Goal: Task Accomplishment & Management: Manage account settings

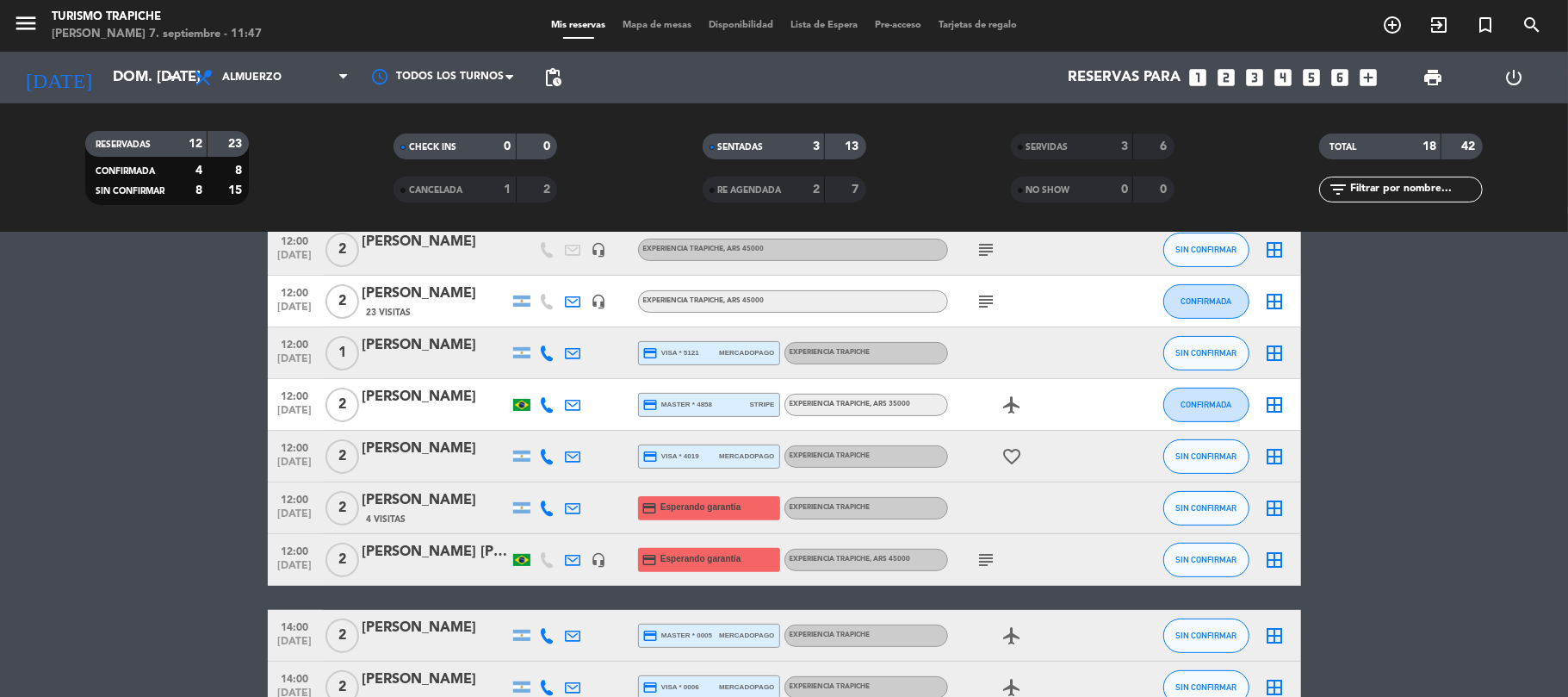
scroll to position [204, 0]
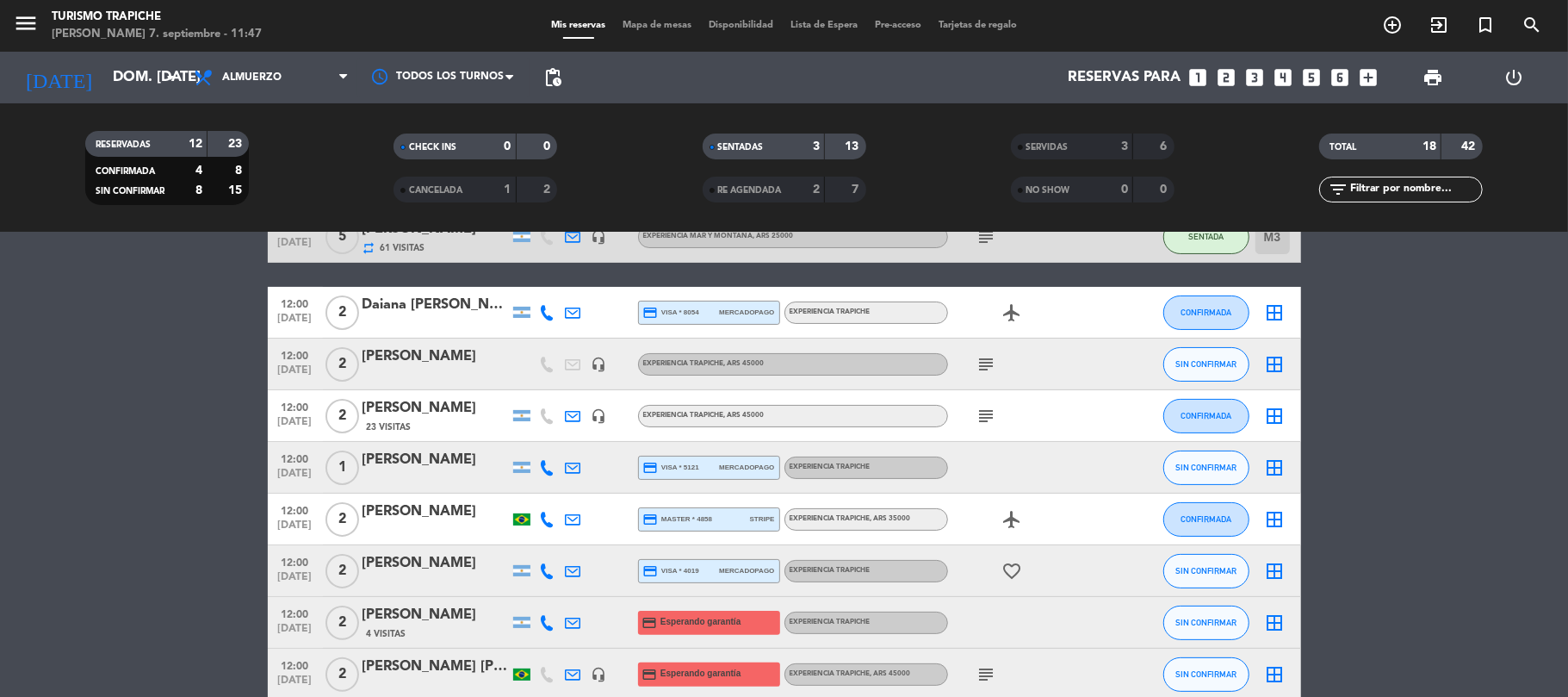
click at [573, 416] on icon at bounding box center [573, 415] width 16 height 16
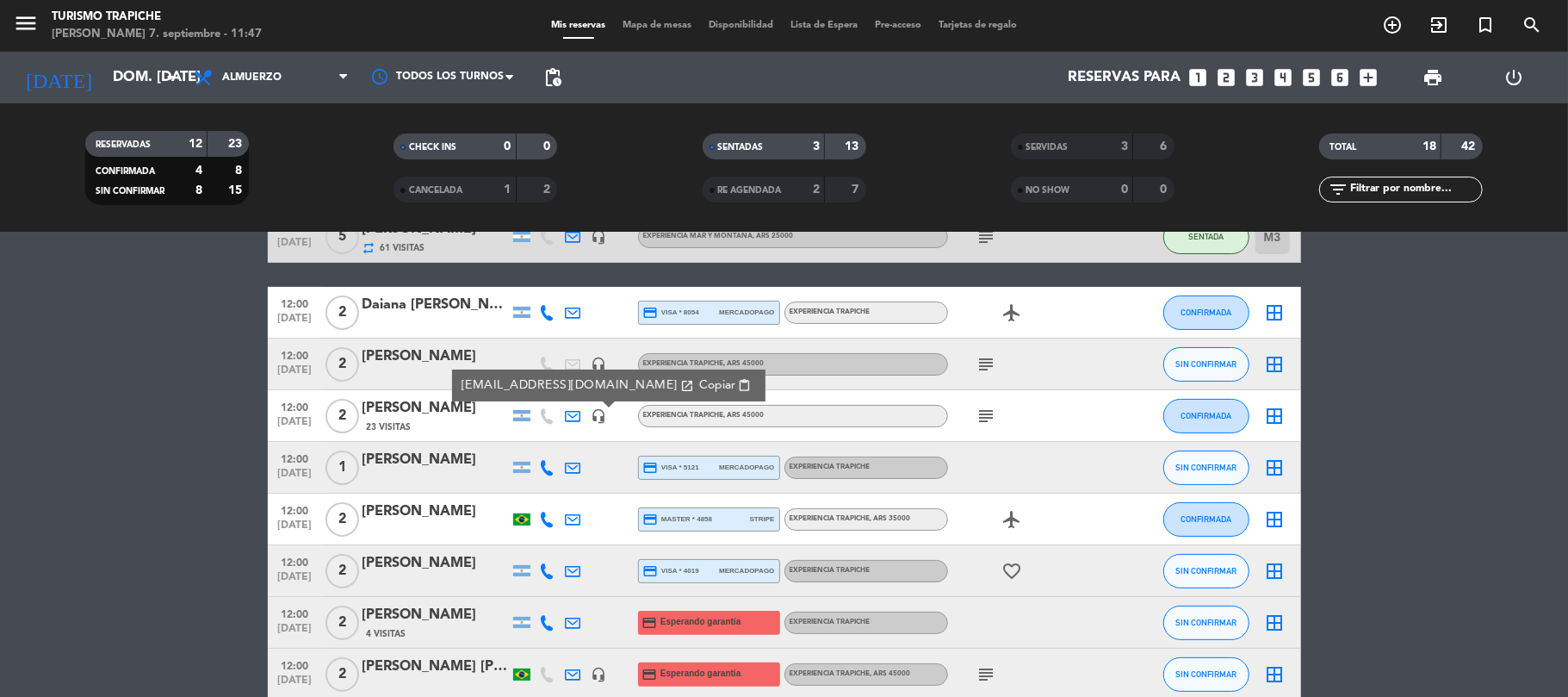
click at [573, 625] on icon at bounding box center [573, 623] width 16 height 16
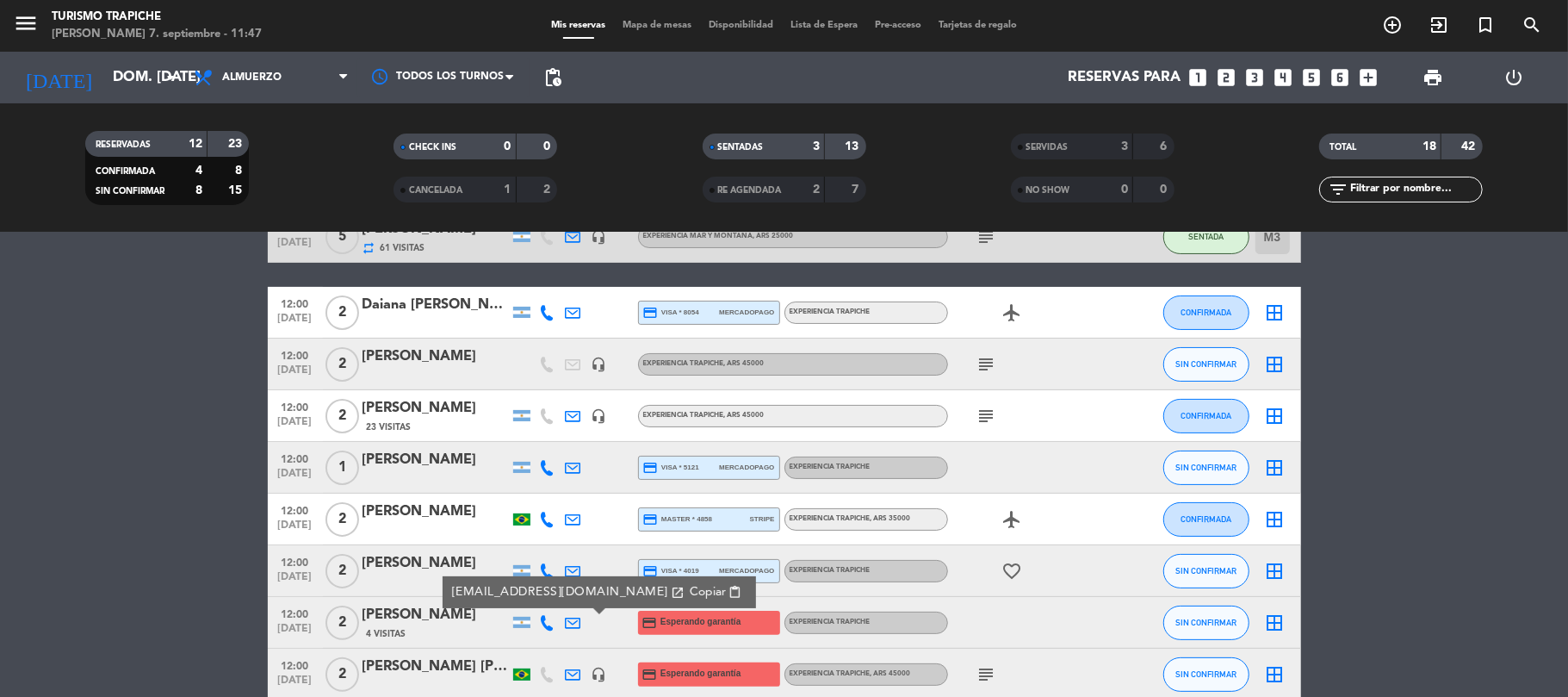
click at [449, 615] on div "[PERSON_NAME]" at bounding box center [436, 614] width 147 height 22
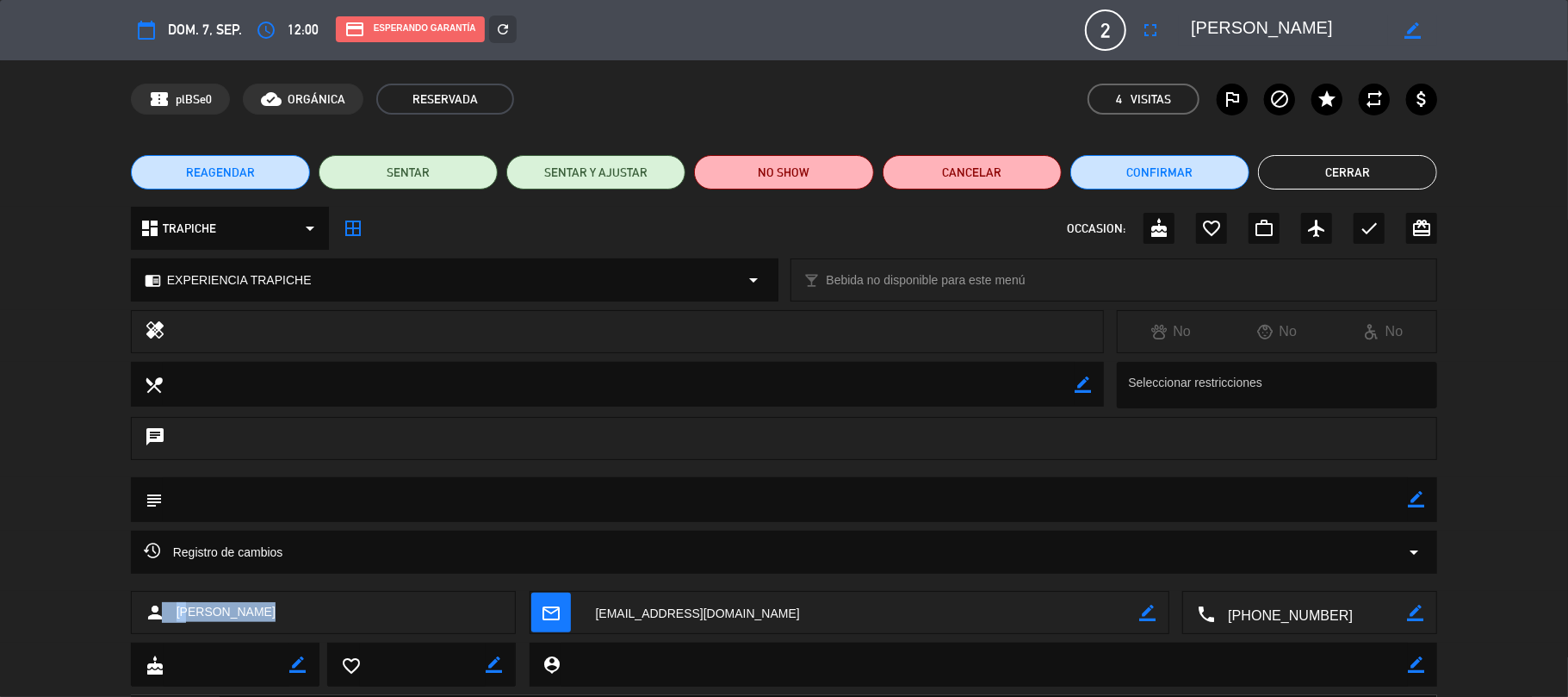
drag, startPoint x: 184, startPoint y: 598, endPoint x: 169, endPoint y: 603, distance: 15.8
click at [167, 603] on div "person [PERSON_NAME]" at bounding box center [323, 612] width 386 height 43
click at [1351, 172] on button "Cerrar" at bounding box center [1348, 172] width 179 height 34
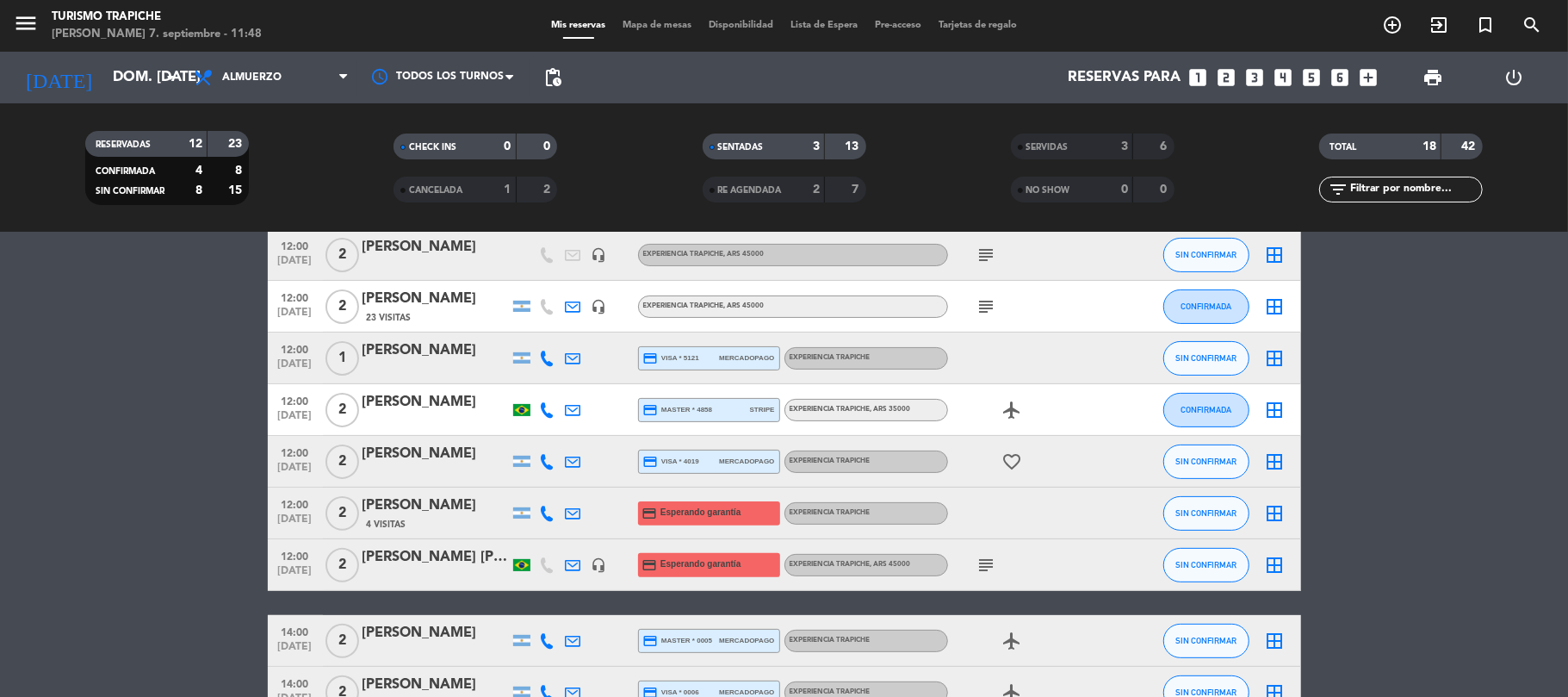
scroll to position [345, 0]
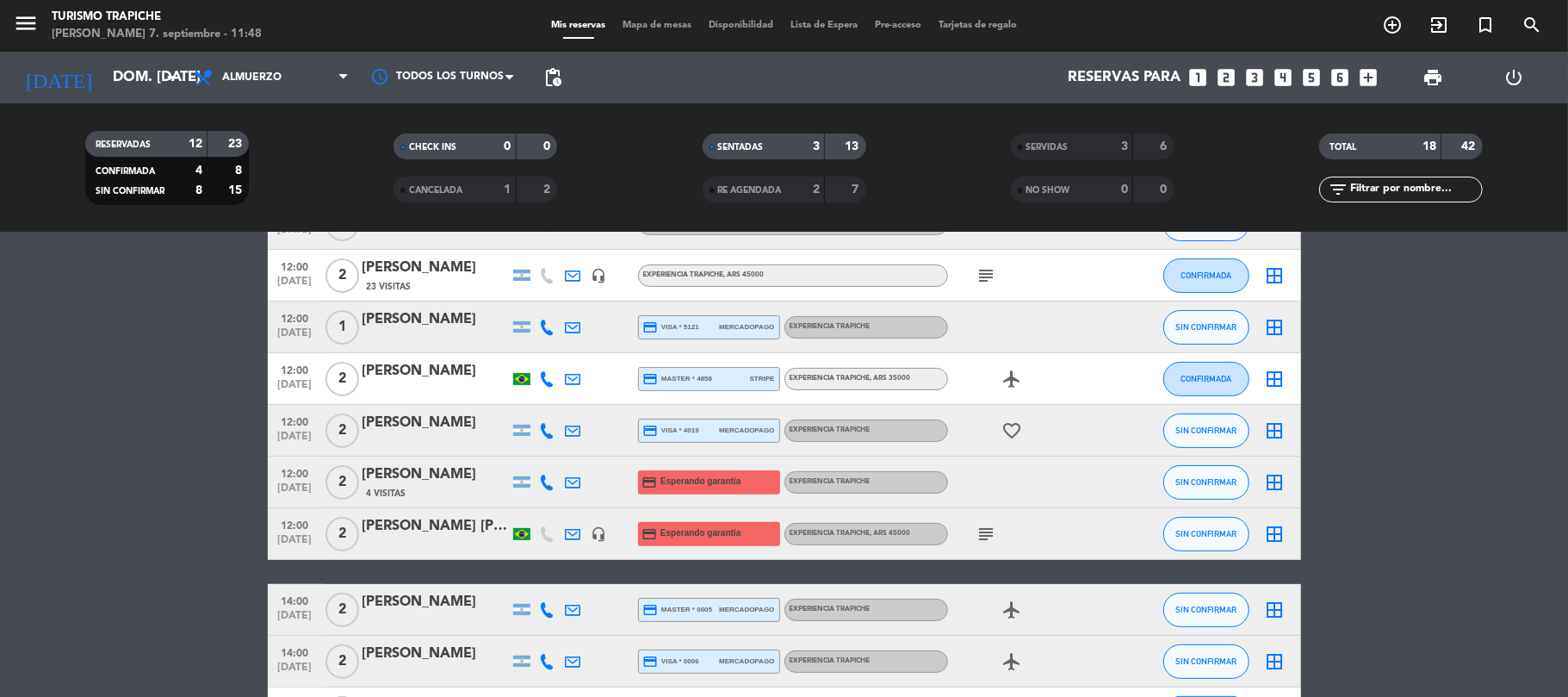
click at [567, 475] on icon at bounding box center [573, 482] width 16 height 16
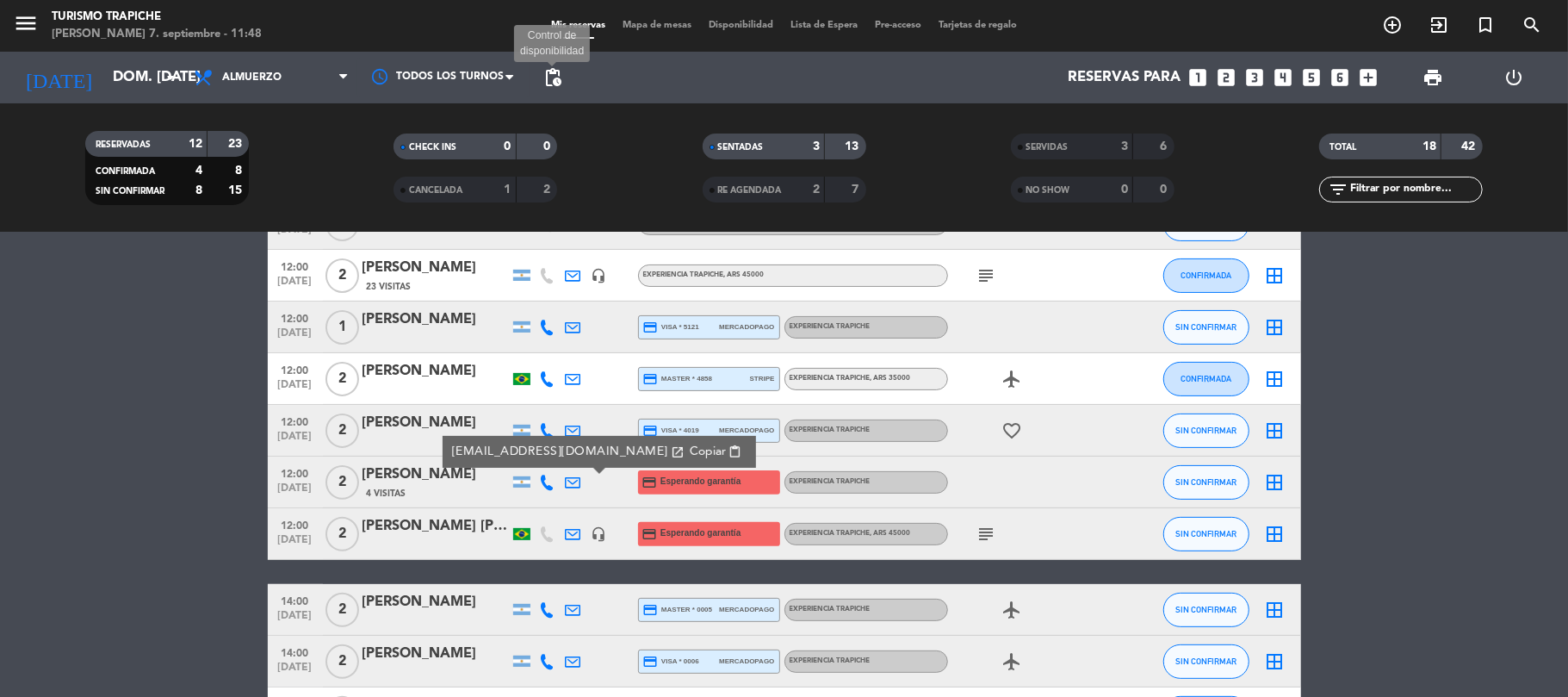
click at [555, 80] on span "pending_actions" at bounding box center [553, 77] width 20 height 20
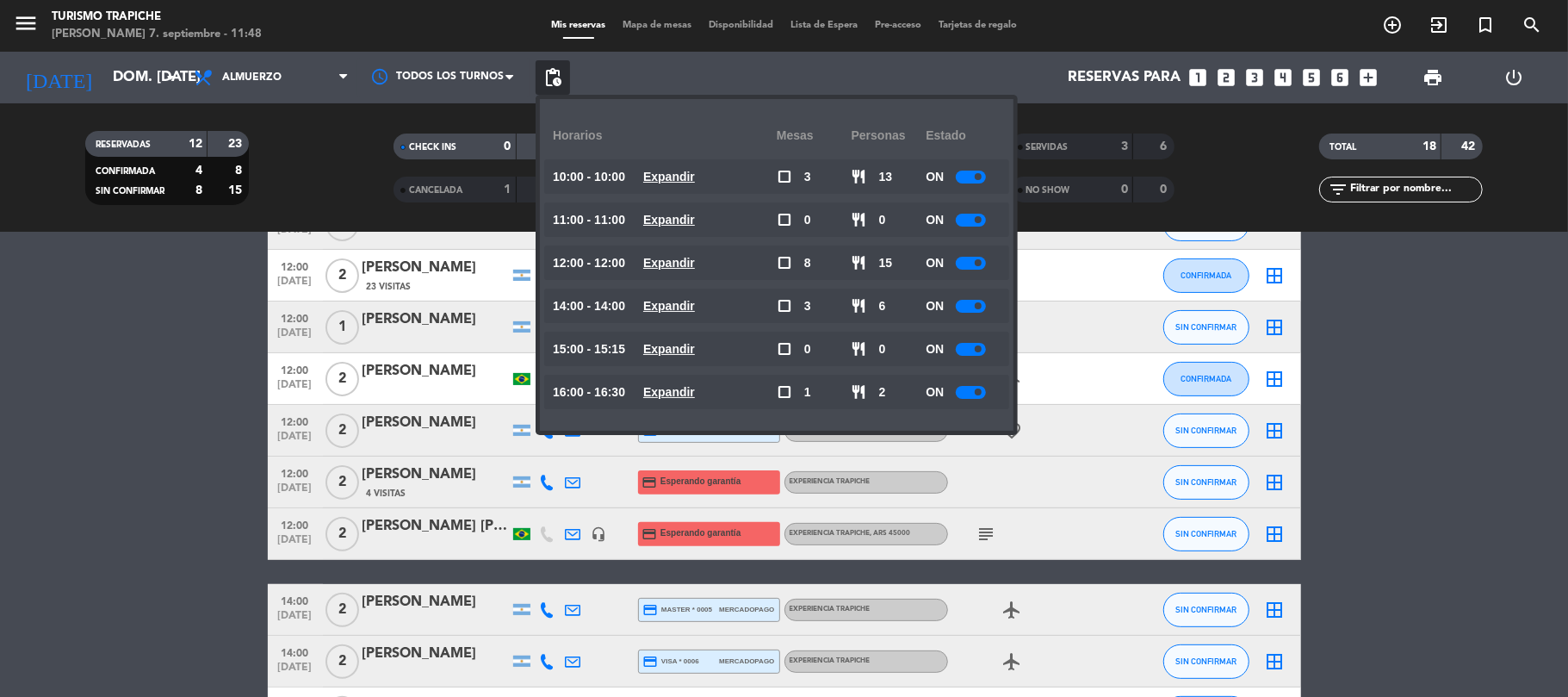
click at [555, 80] on span "pending_actions" at bounding box center [553, 77] width 20 height 20
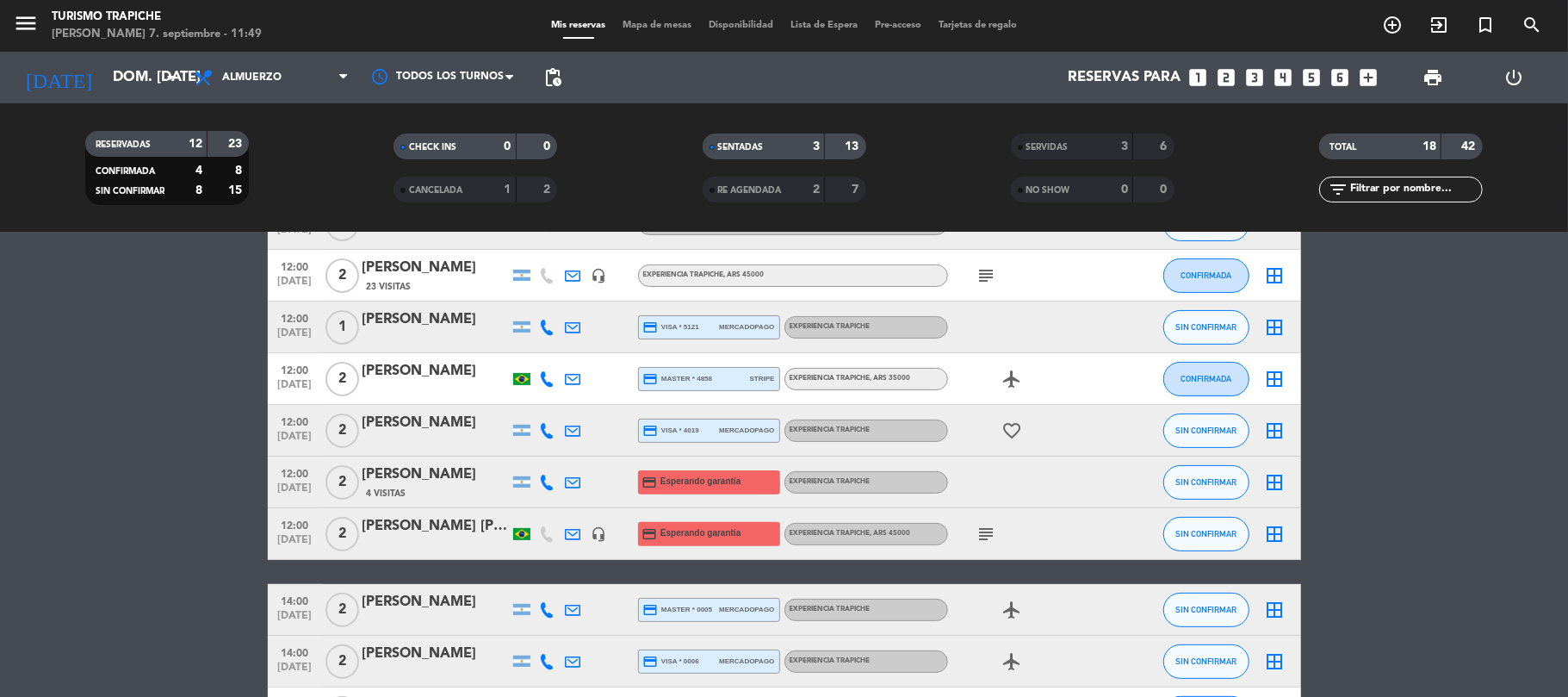
click at [573, 531] on icon at bounding box center [573, 533] width 16 height 16
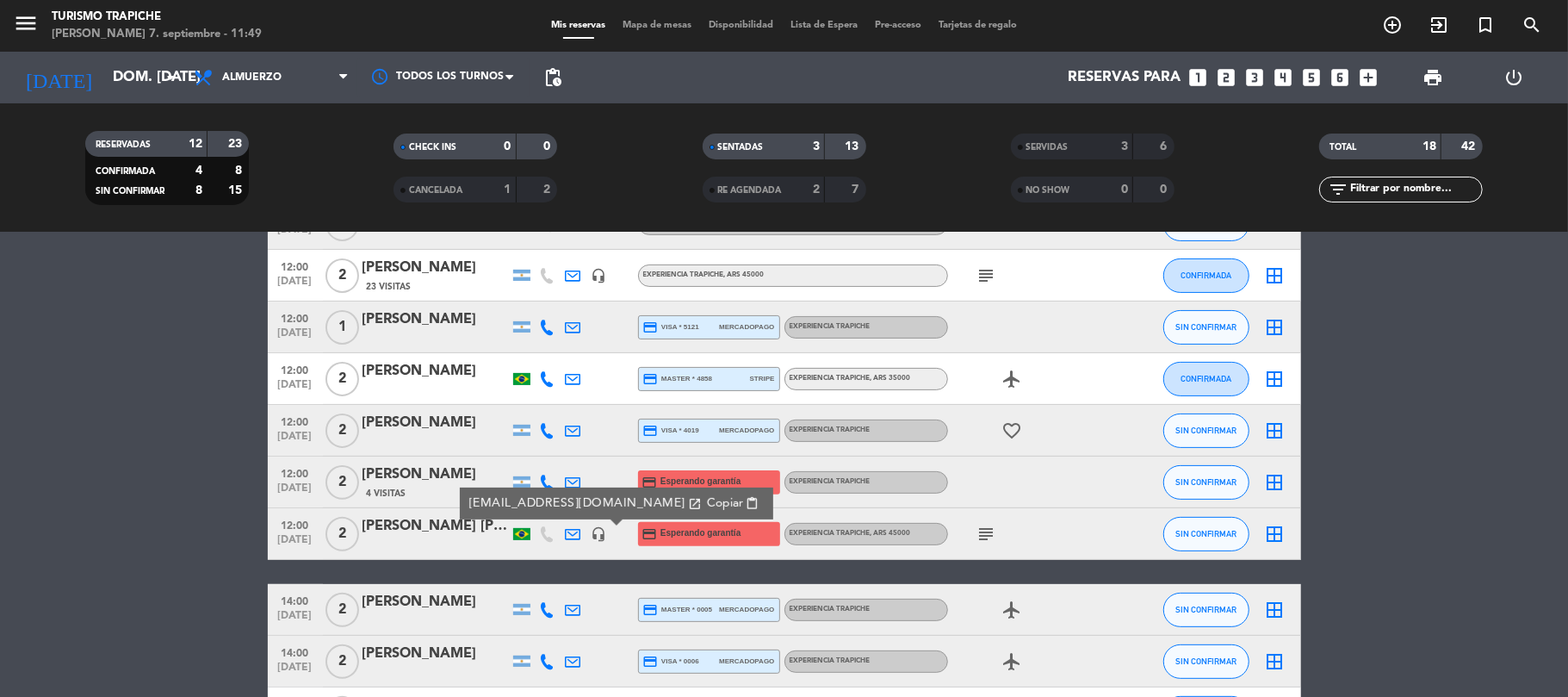
click at [573, 533] on icon at bounding box center [573, 533] width 16 height 16
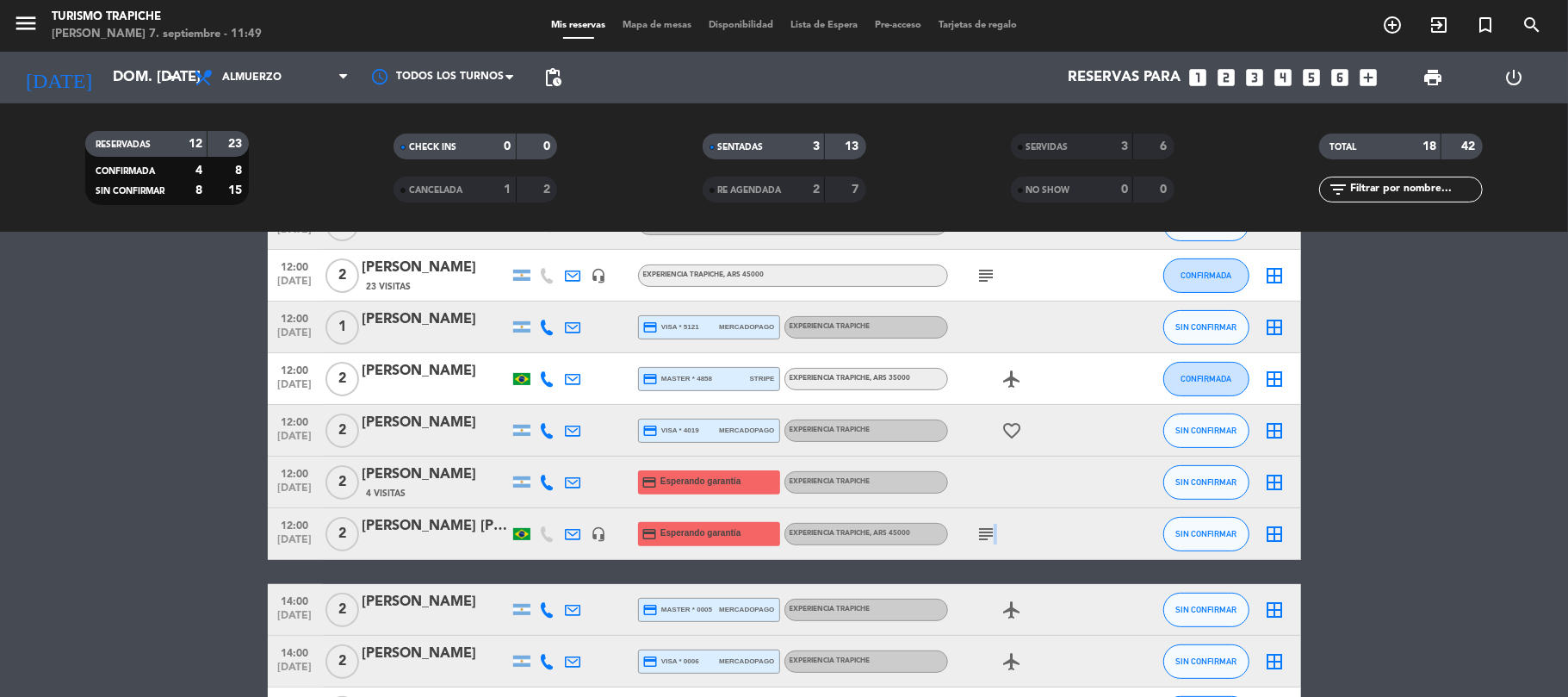
click at [994, 532] on icon "subject" at bounding box center [987, 533] width 20 height 20
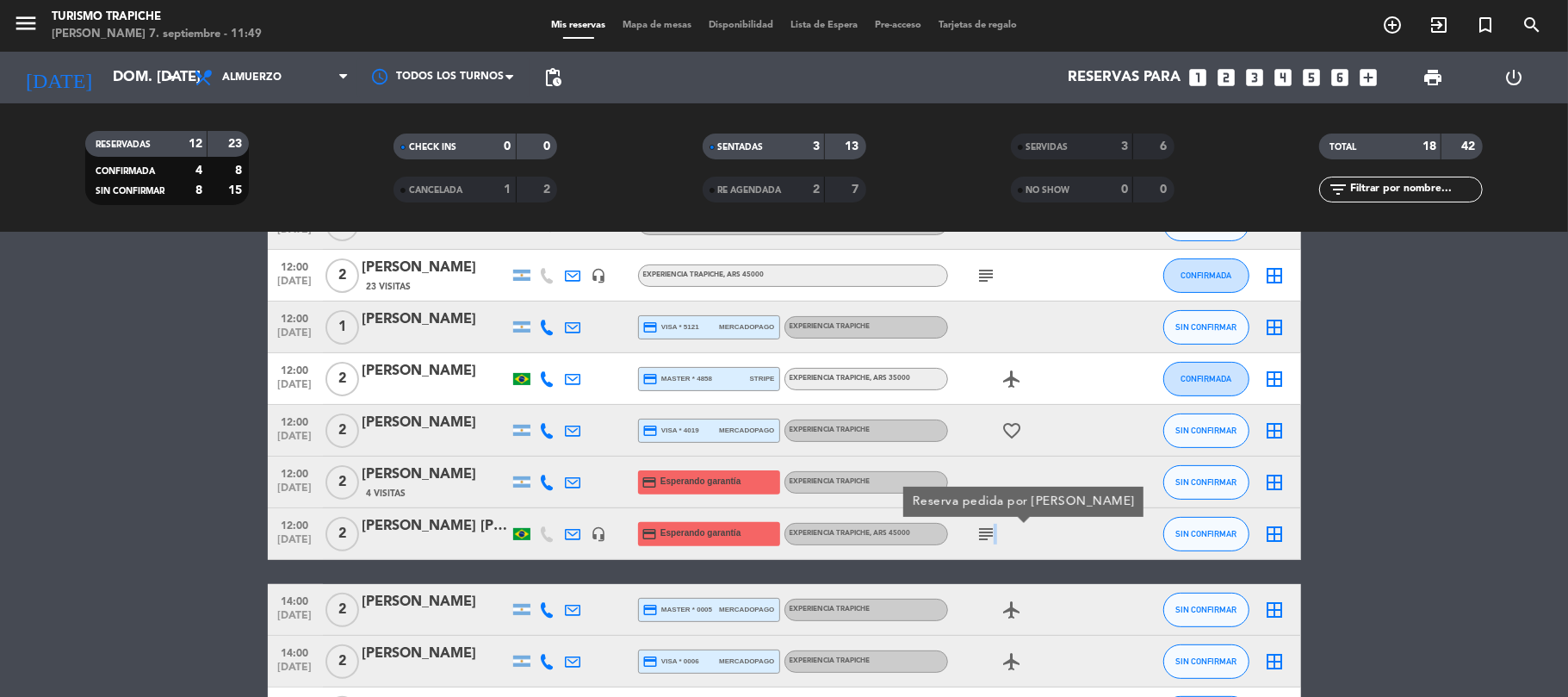
click at [990, 534] on icon "subject" at bounding box center [987, 533] width 20 height 20
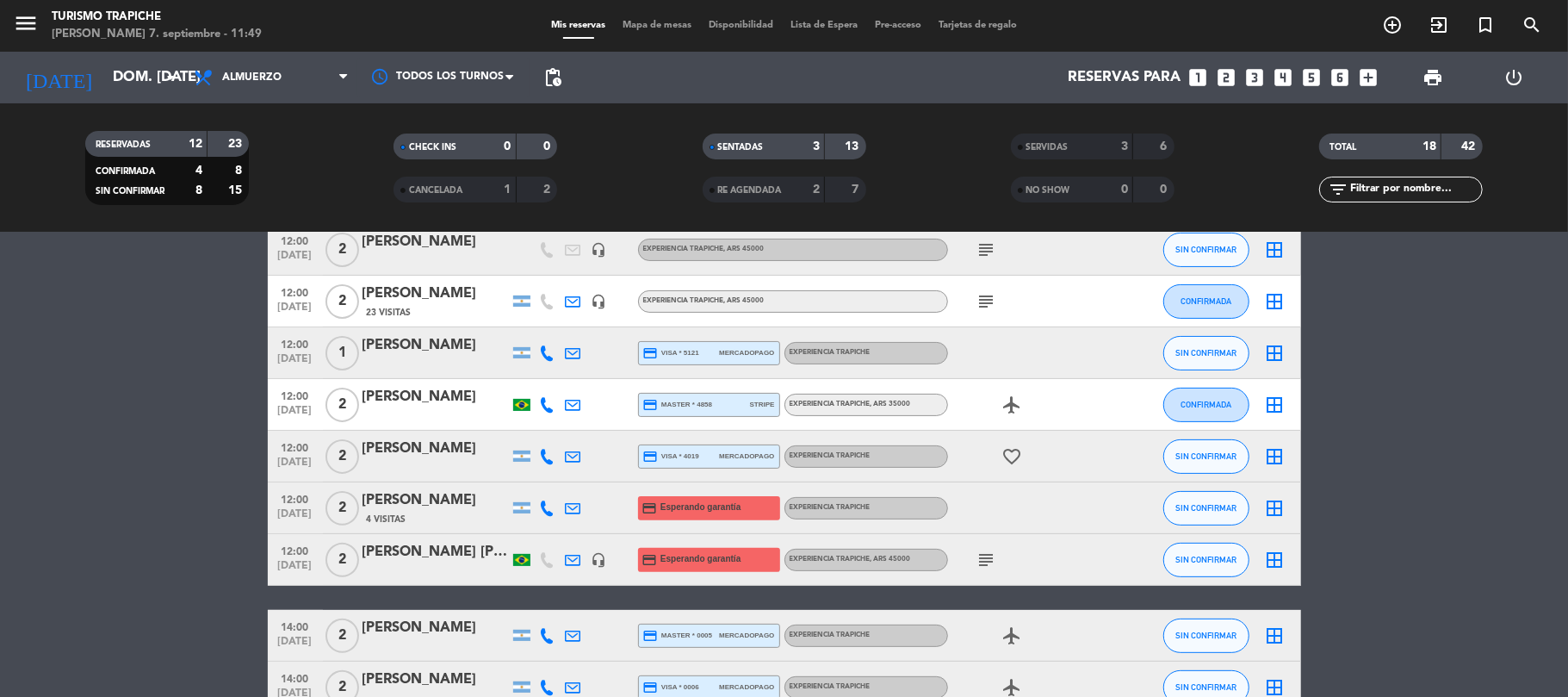
scroll to position [204, 0]
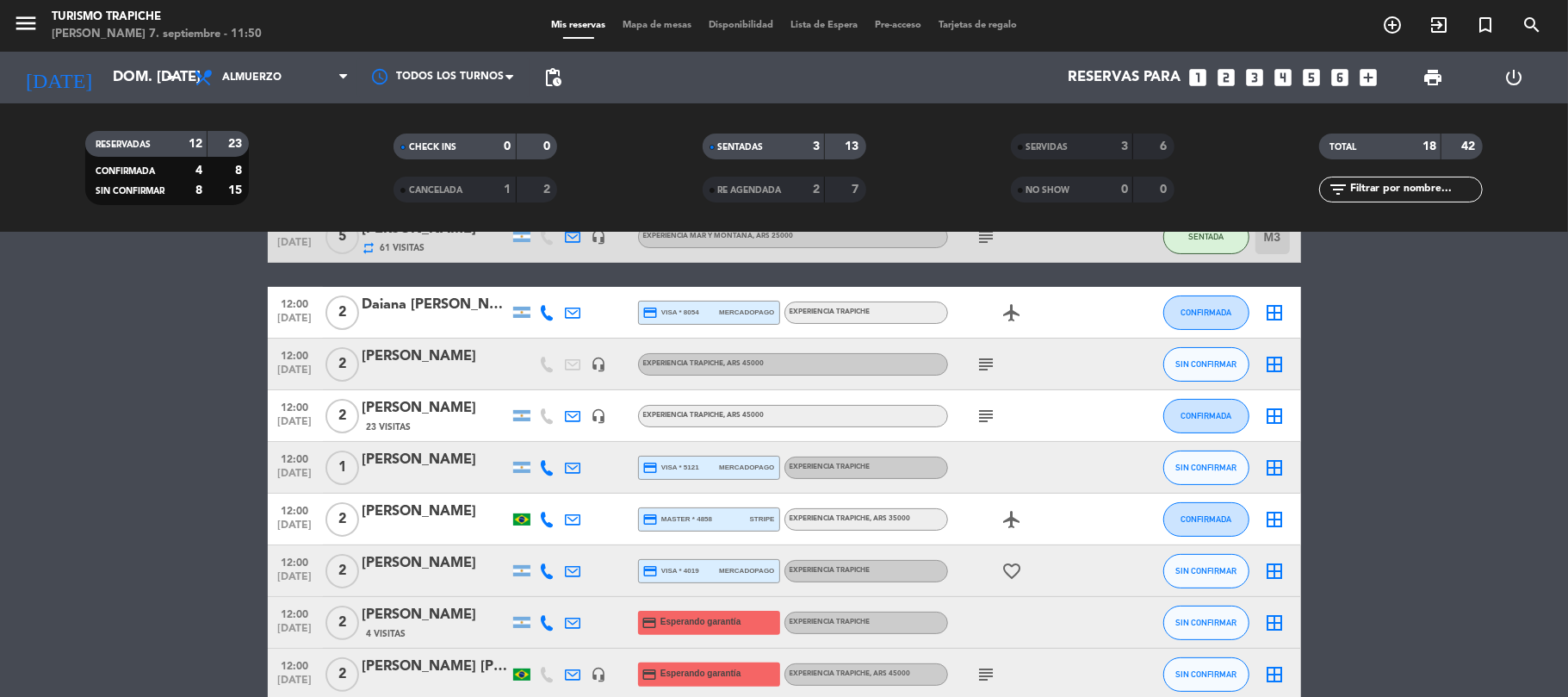
click at [557, 565] on div at bounding box center [547, 570] width 26 height 51
click at [541, 567] on icon at bounding box center [547, 571] width 16 height 16
click at [234, 555] on bookings-row "10:00 [DATE] 6 AGENCIA VIVE LOS ANDES repeat 54 Visitas credit_card visa * 9663…" at bounding box center [784, 532] width 1568 height 848
click at [575, 566] on icon at bounding box center [573, 571] width 16 height 16
click at [697, 537] on span "Copiar" at bounding box center [715, 540] width 36 height 18
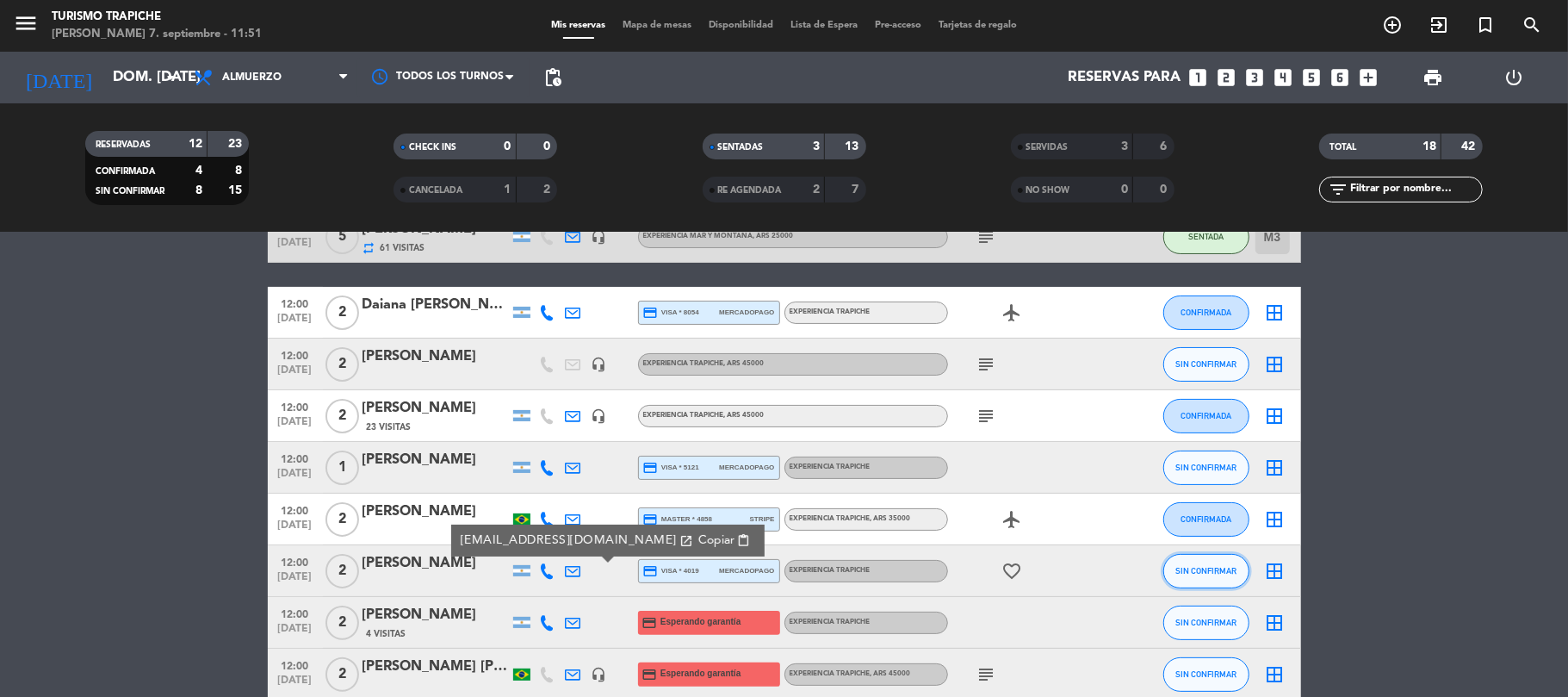
click at [1187, 566] on span "SIN CONFIRMAR" at bounding box center [1206, 571] width 61 height 9
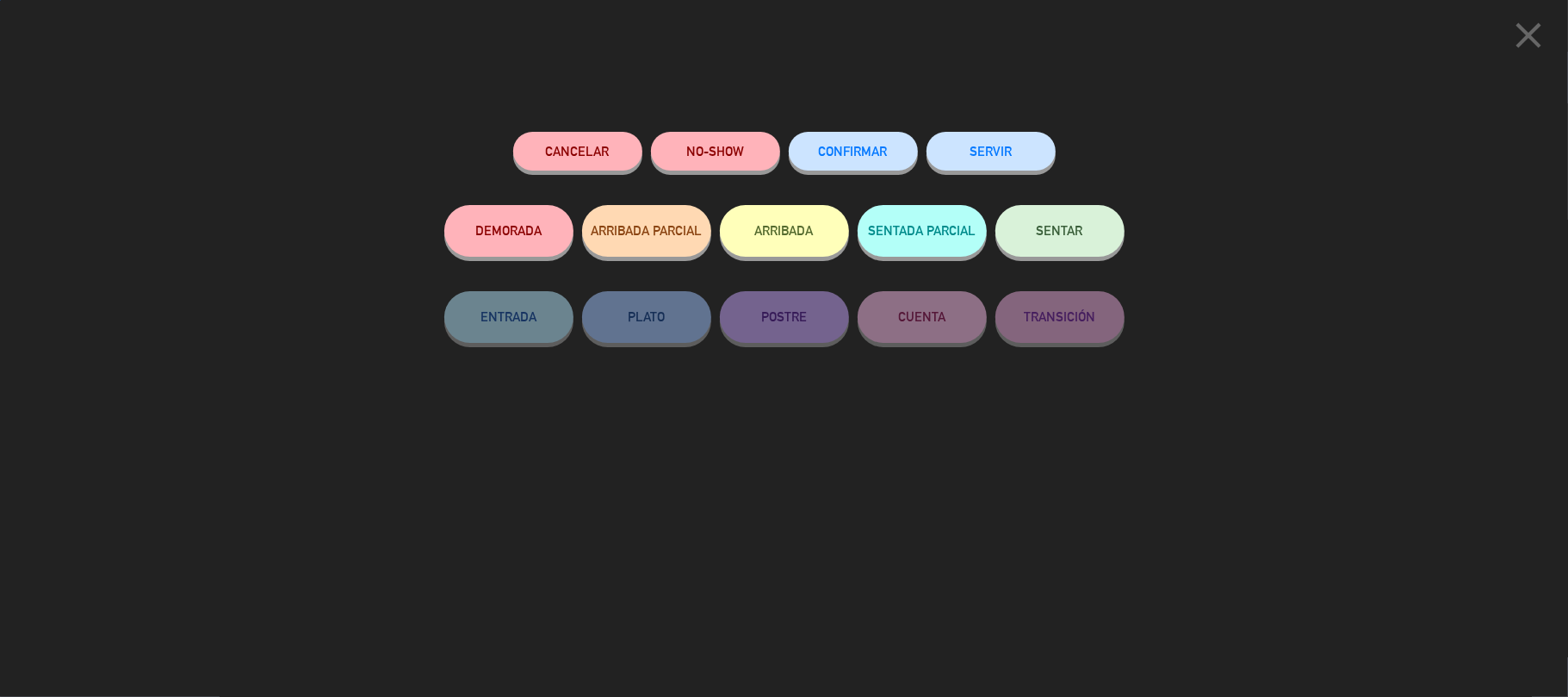
click at [1000, 145] on button "SERVIR" at bounding box center [991, 151] width 129 height 39
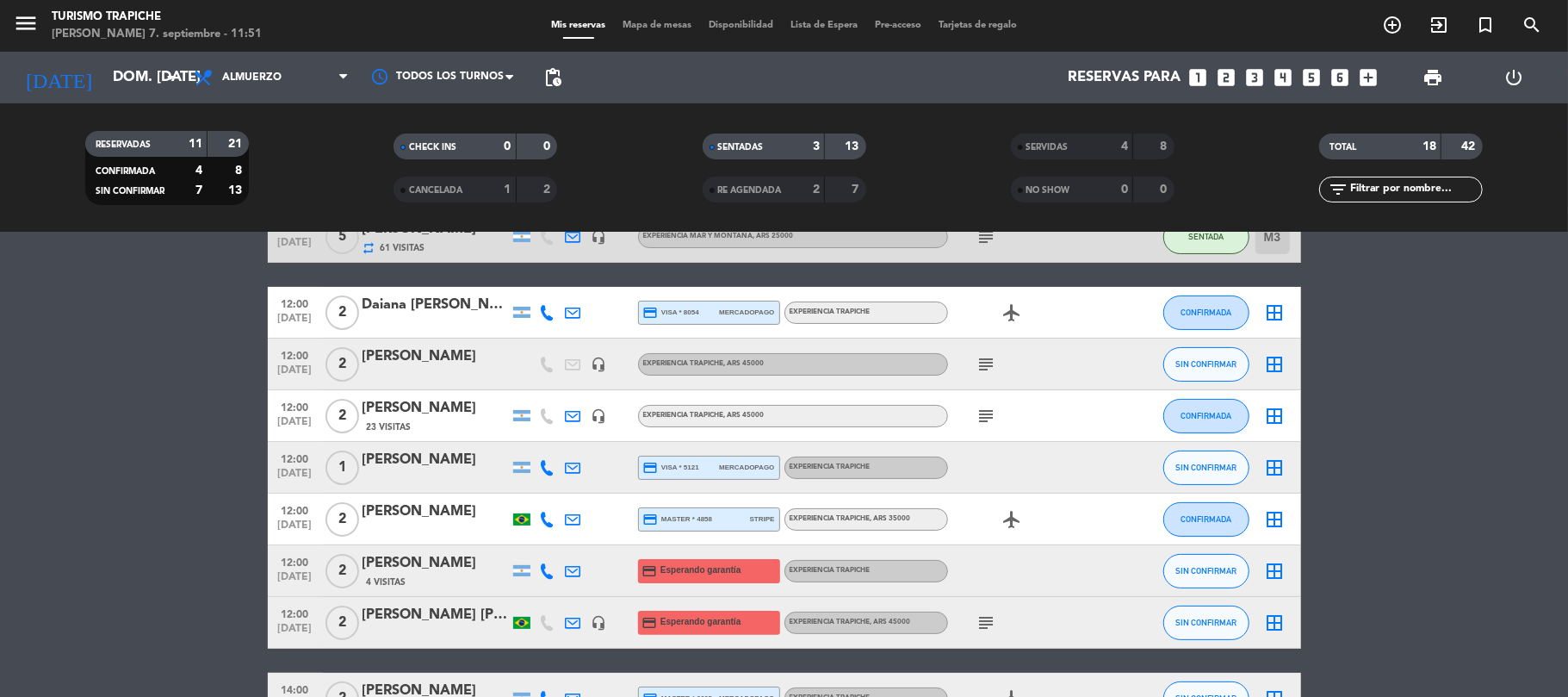
click at [562, 620] on div at bounding box center [573, 622] width 26 height 51
click at [570, 615] on icon at bounding box center [573, 623] width 16 height 16
drag, startPoint x: 630, startPoint y: 591, endPoint x: 630, endPoint y: 601, distance: 10.0
click at [706, 591] on span "Copiar" at bounding box center [724, 591] width 36 height 18
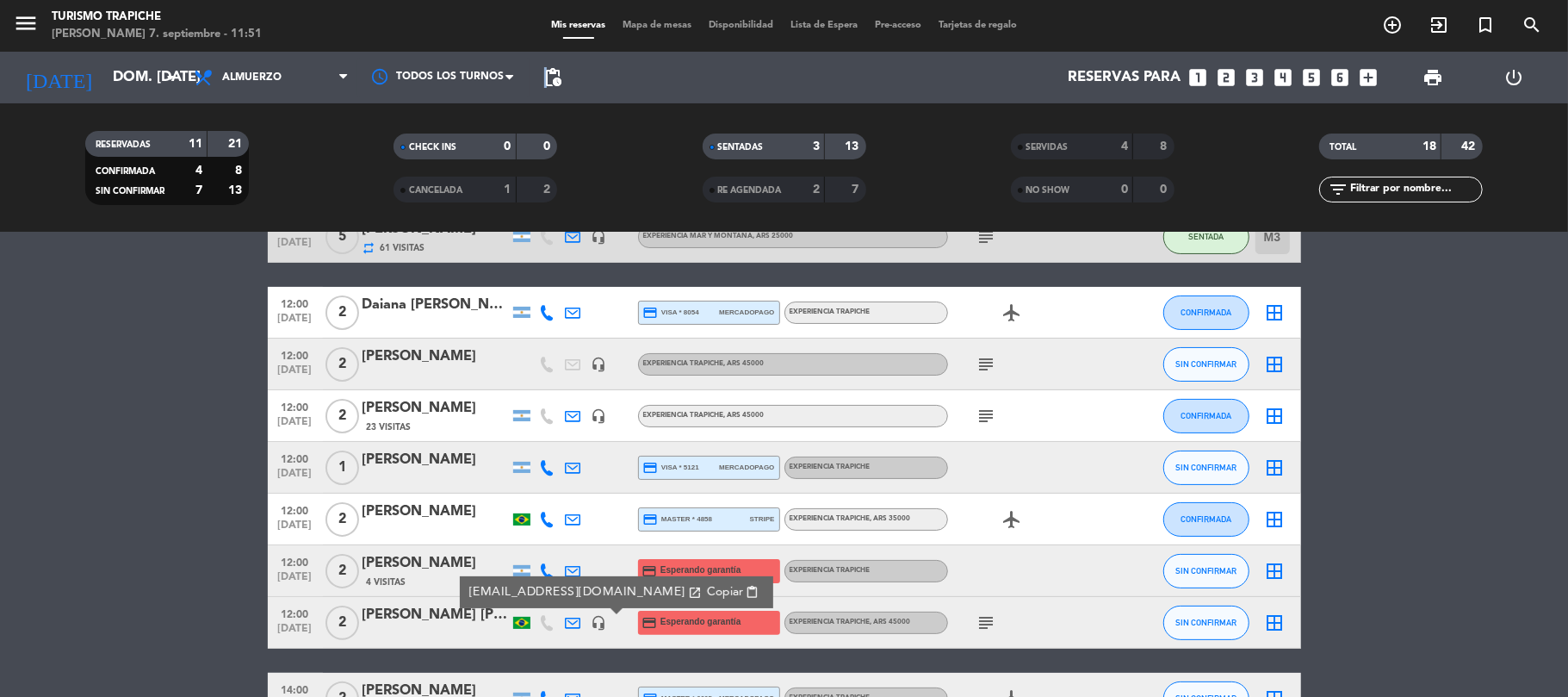
click at [546, 72] on span "pending_actions" at bounding box center [553, 77] width 20 height 20
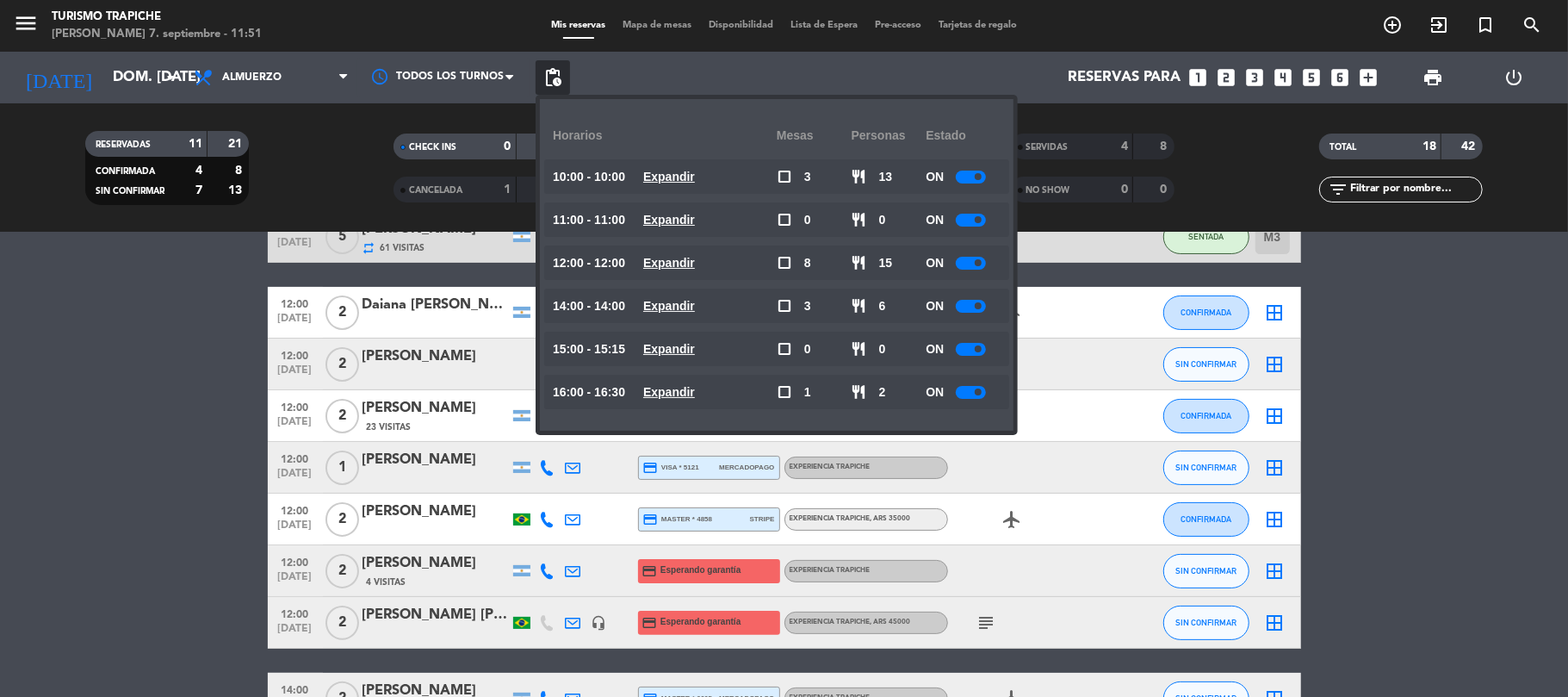
click at [39, 311] on bookings-row "10:00 [DATE] 6 AGENCIA VIVE LOS ANDES repeat 54 Visitas credit_card visa * 9663…" at bounding box center [784, 506] width 1568 height 796
